Goal: Task Accomplishment & Management: Manage account settings

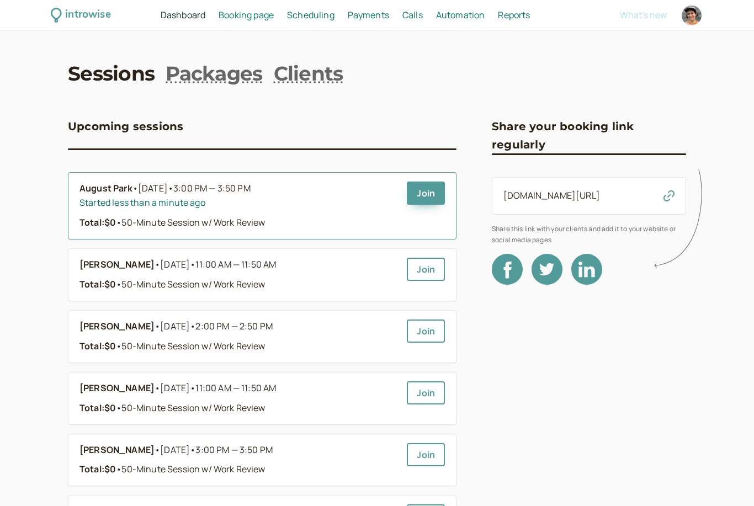
click at [309, 211] on link "August Park • [DATE] • 3:00 PM — 3:50 PM Started less than a minute ago Total: …" at bounding box center [238, 206] width 318 height 49
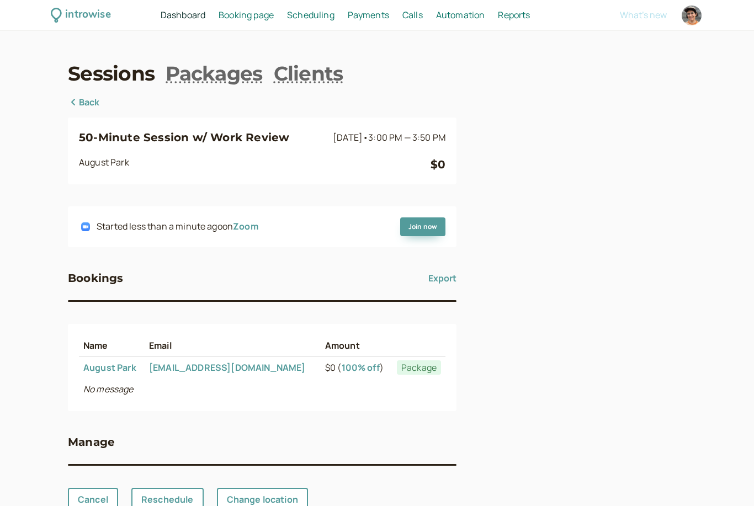
scroll to position [35, 0]
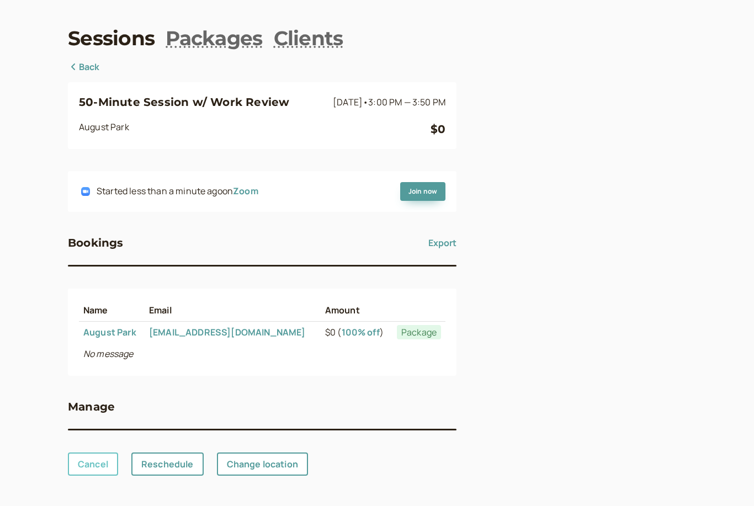
click at [98, 466] on link "Cancel" at bounding box center [93, 464] width 50 height 23
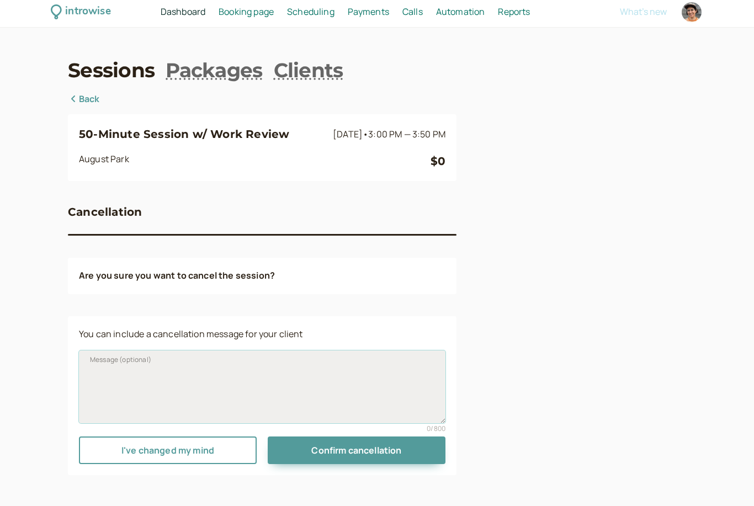
click at [247, 351] on textarea "Message (optional)" at bounding box center [262, 387] width 367 height 73
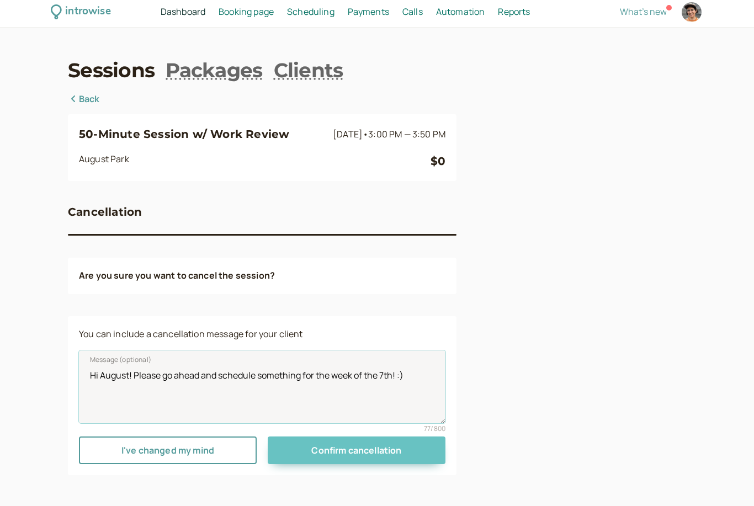
type textarea "Hi August! Please go ahead and schedule something for the week of the 7th! :)"
click at [362, 437] on button "Confirm cancellation" at bounding box center [357, 451] width 178 height 28
